Goal: Task Accomplishment & Management: Complete application form

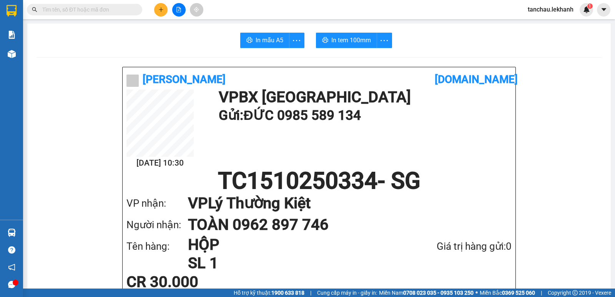
click at [155, 14] on button at bounding box center [160, 9] width 13 height 13
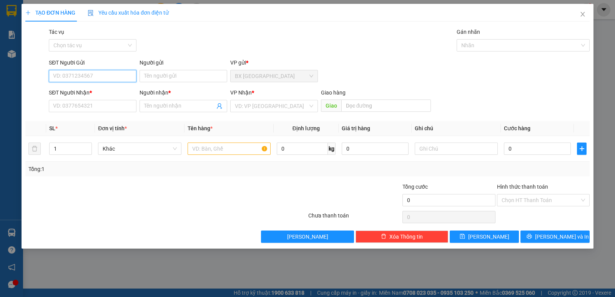
click at [126, 78] on input "SĐT Người Gửi" at bounding box center [93, 76] width 88 height 12
click at [124, 78] on input "SĐT Người Gửi" at bounding box center [93, 76] width 88 height 12
type input "0969029817"
click at [97, 89] on div "0969029817 - NK [GEOGRAPHIC_DATA]" at bounding box center [100, 91] width 95 height 8
type input "NK VIỆT ĐỨC"
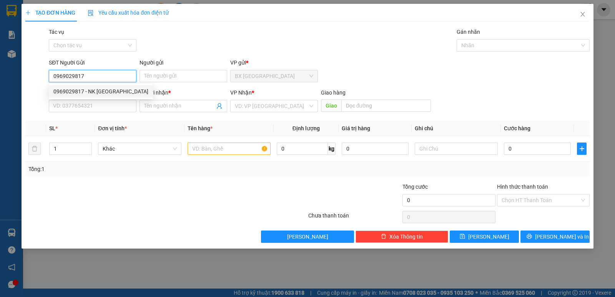
type input "0868758712"
type input "LABO ANH THƯ"
type input "30.000"
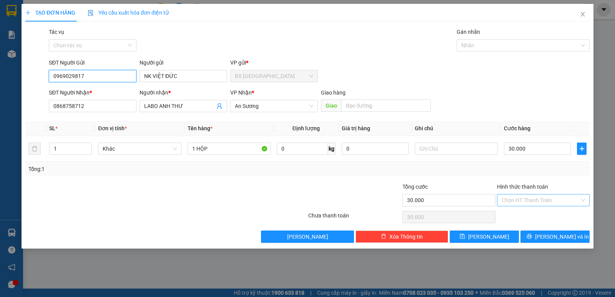
type input "0969029817"
drag, startPoint x: 530, startPoint y: 196, endPoint x: 526, endPoint y: 206, distance: 11.2
click at [530, 196] on input "Hình thức thanh toán" at bounding box center [540, 200] width 78 height 12
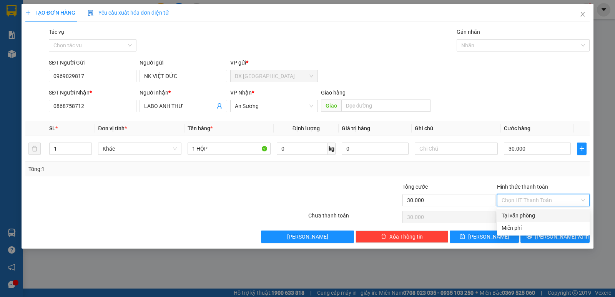
click at [519, 215] on div "Tại văn phòng" at bounding box center [542, 215] width 83 height 8
type input "0"
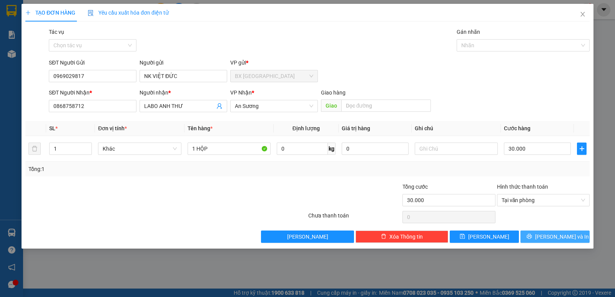
click at [527, 238] on button "[PERSON_NAME] và In" at bounding box center [554, 237] width 69 height 12
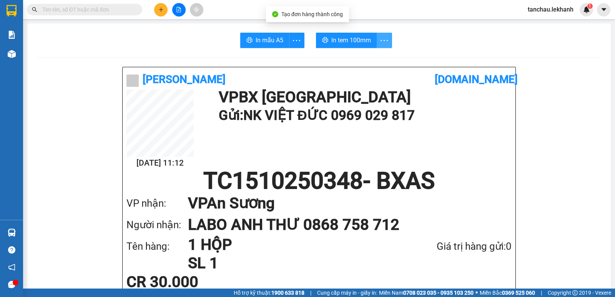
click at [382, 42] on icon "more" at bounding box center [384, 41] width 10 height 10
click at [377, 33] on button "button" at bounding box center [384, 40] width 15 height 15
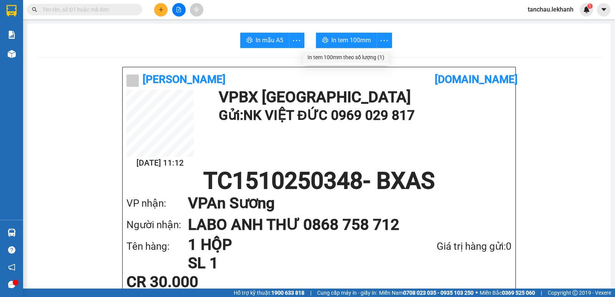
click at [373, 58] on div "In tem 100mm theo số lượng (1)" at bounding box center [345, 57] width 77 height 8
